Goal: Task Accomplishment & Management: Manage account settings

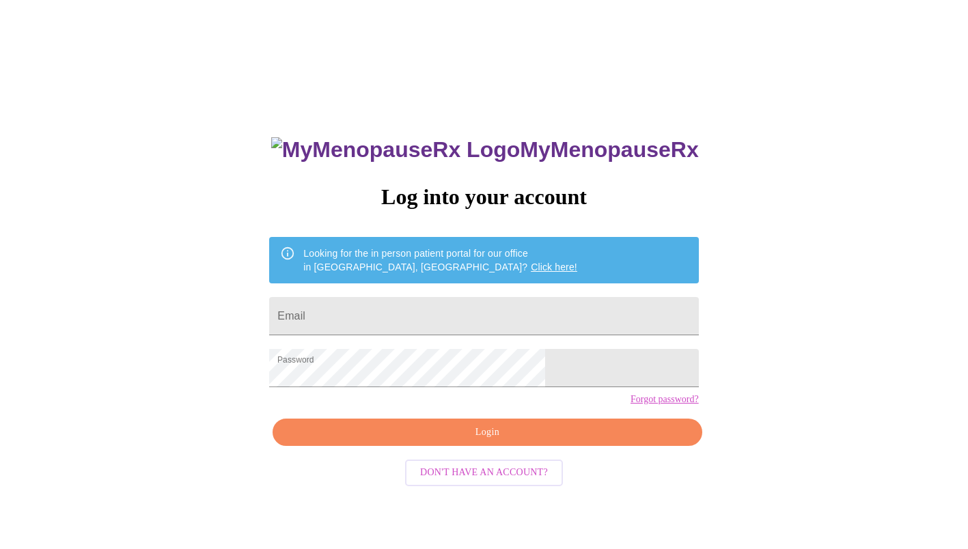
scroll to position [14, 0]
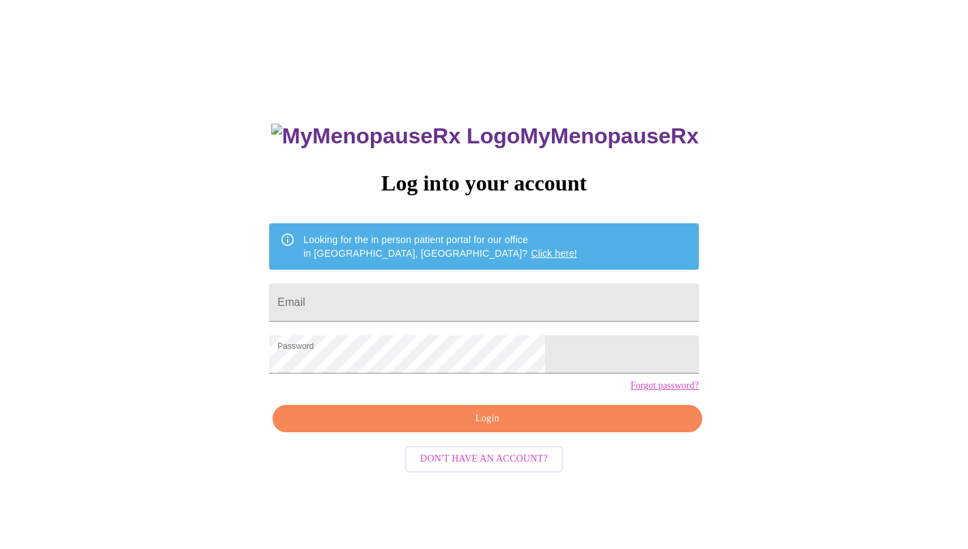
click at [451, 428] on span "Login" at bounding box center [487, 419] width 398 height 17
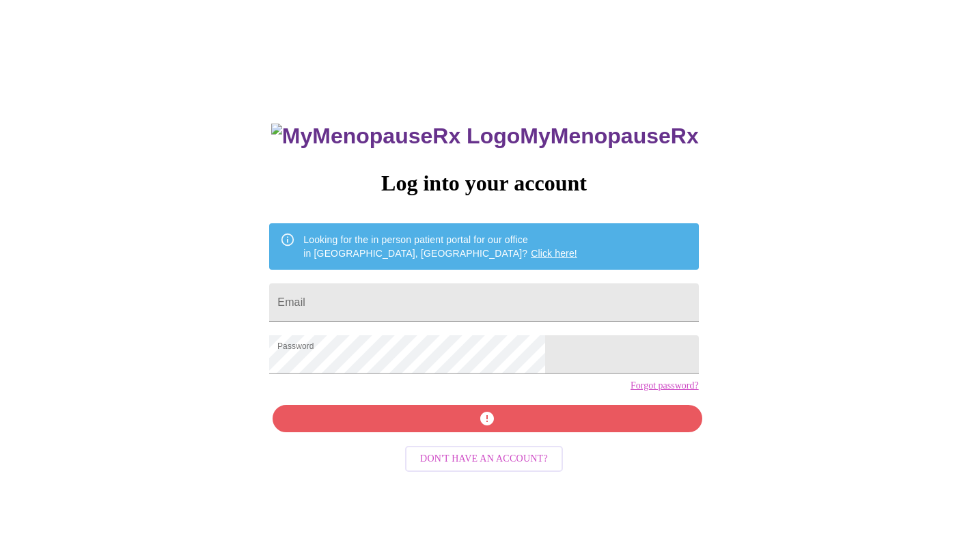
click at [451, 443] on div "MyMenopauseRx Log into your account Looking for the in person patient portal fo…" at bounding box center [484, 376] width 456 height 549
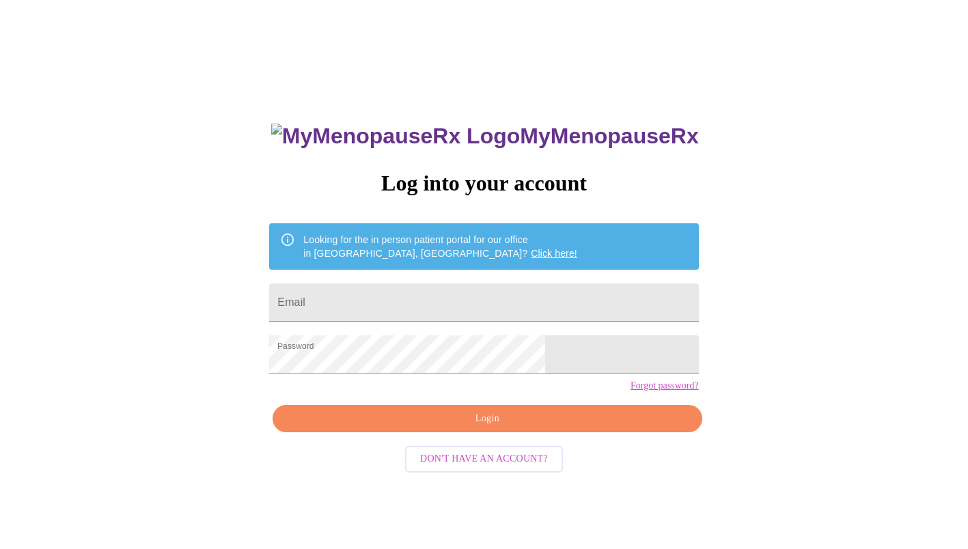
click at [489, 428] on span "Login" at bounding box center [487, 419] width 398 height 17
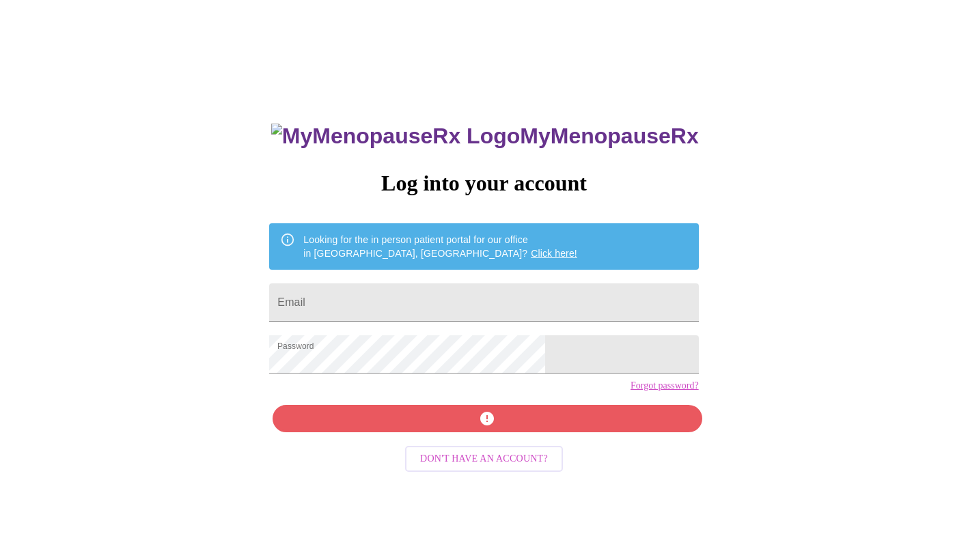
click at [487, 301] on input "Email" at bounding box center [483, 303] width 429 height 38
type input "[PERSON_NAME][EMAIL_ADDRESS][PERSON_NAME][DOMAIN_NAME]"
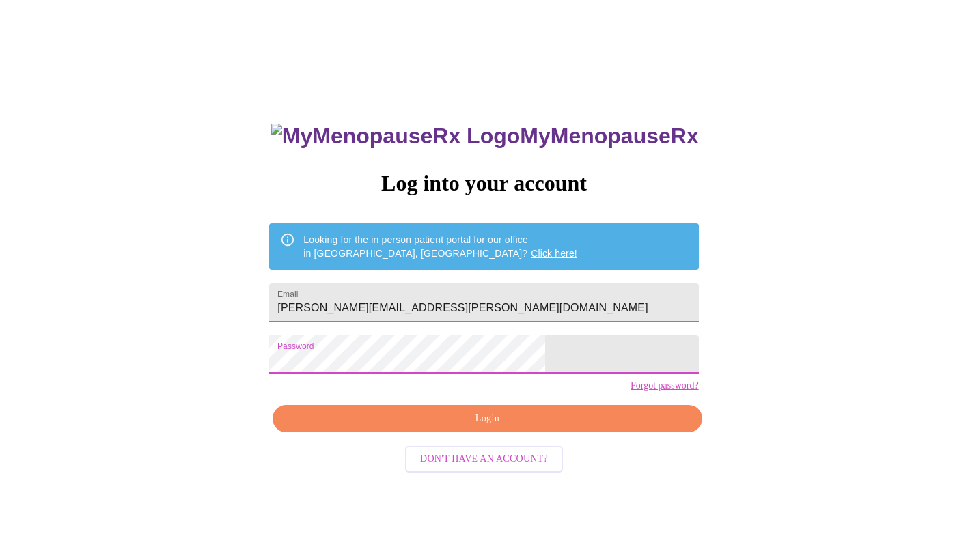
click at [483, 428] on span "Login" at bounding box center [487, 419] width 398 height 17
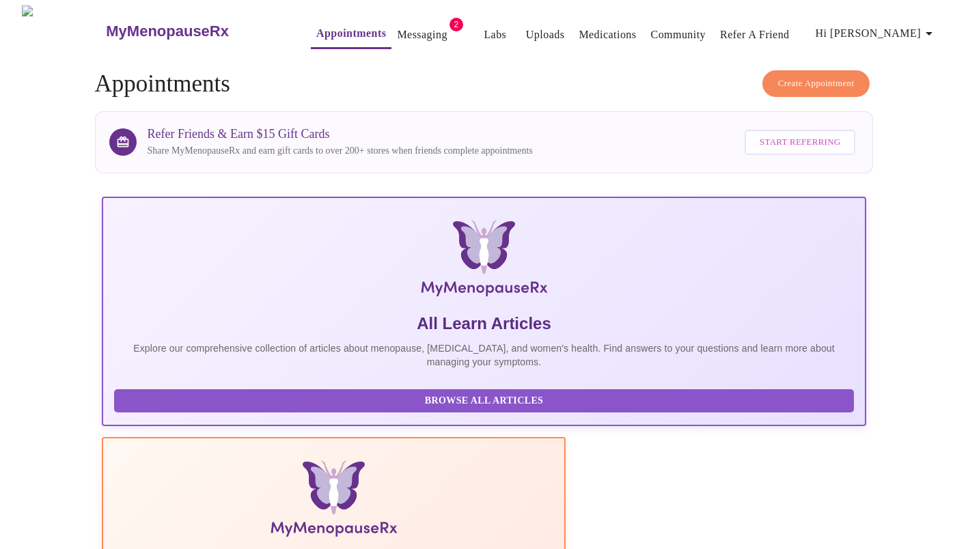
click at [397, 31] on link "Messaging" at bounding box center [422, 34] width 50 height 19
